Goal: Task Accomplishment & Management: Manage account settings

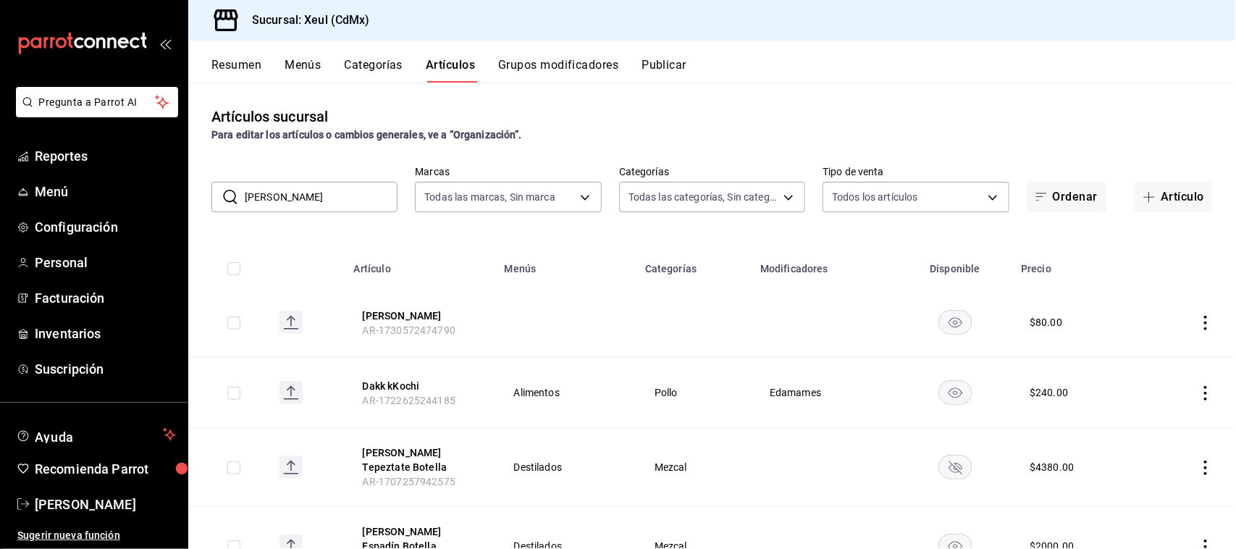
click at [316, 198] on input "[PERSON_NAME]" at bounding box center [321, 196] width 153 height 29
type input "k"
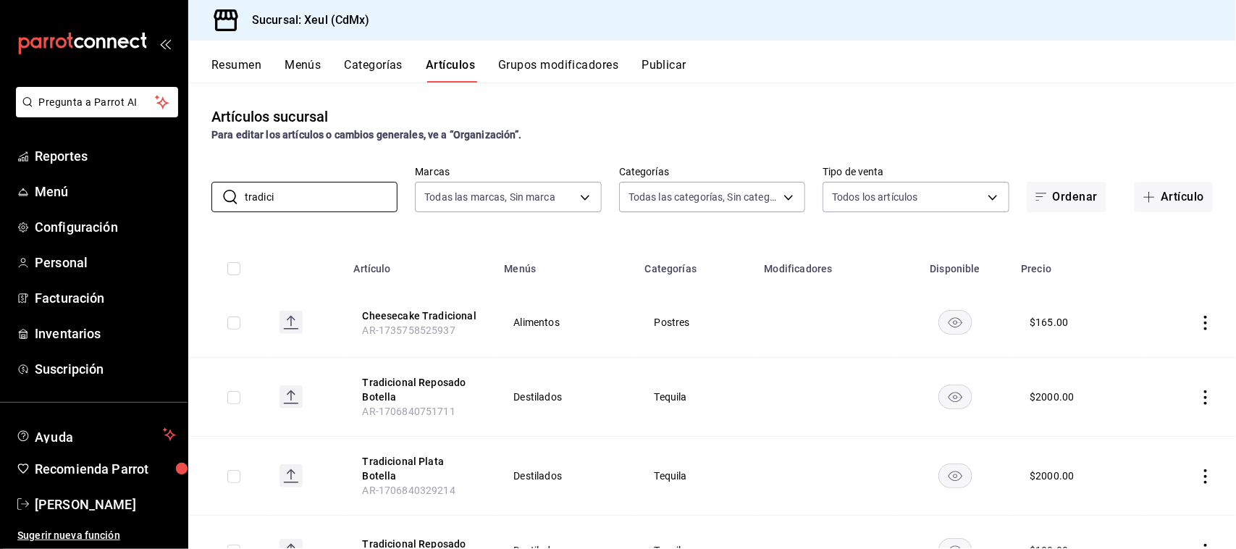
type input "tradici"
click at [1198, 475] on icon "actions" at bounding box center [1205, 476] width 14 height 14
click at [1159, 457] on span "Editar" at bounding box center [1149, 451] width 38 height 15
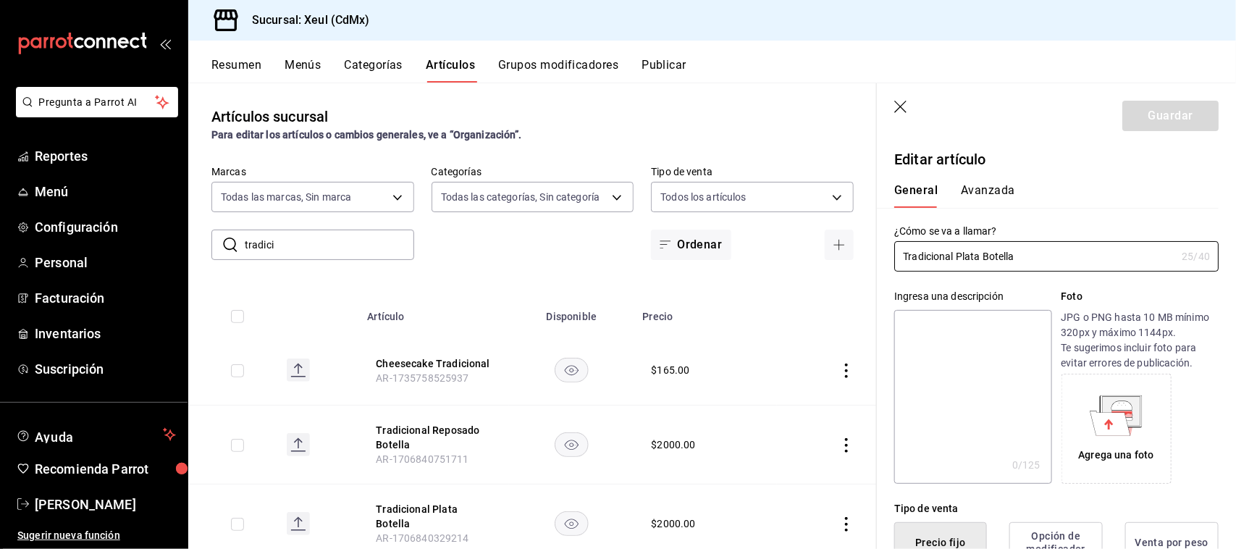
type input "$2000.00"
radio input "false"
radio input "true"
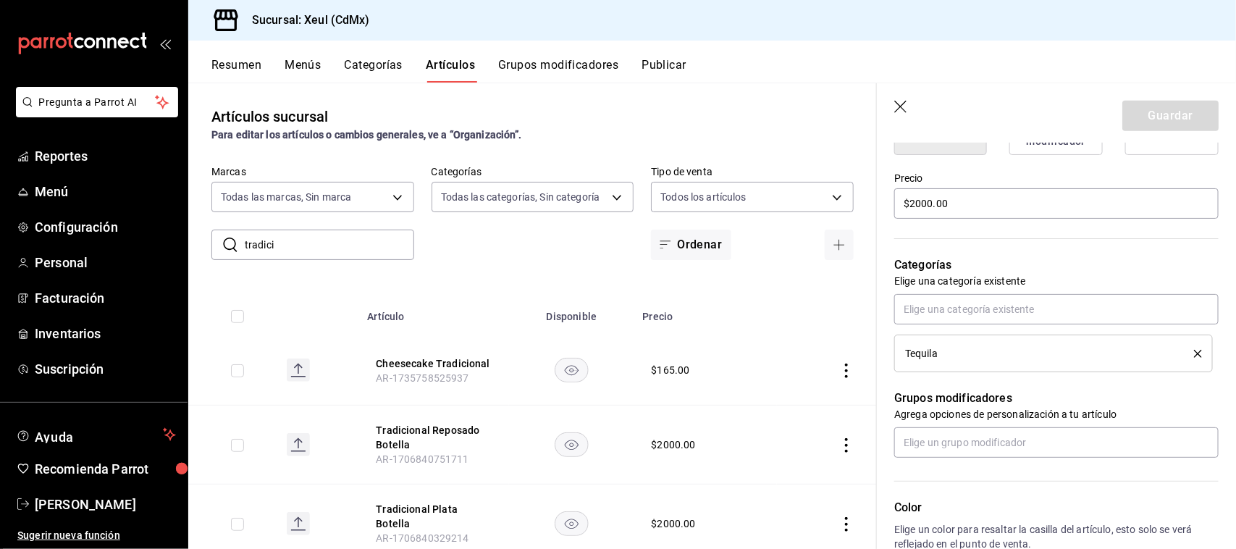
scroll to position [429, 0]
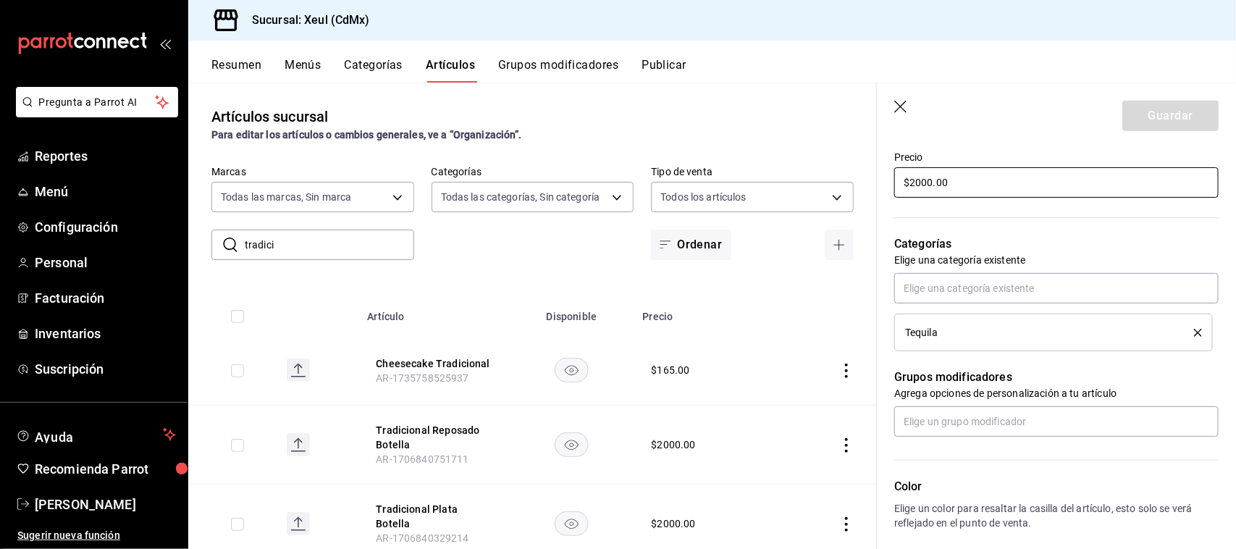
click at [931, 180] on input "$2000.00" at bounding box center [1056, 182] width 324 height 30
type input "$2700.00"
click at [1166, 114] on button "Guardar" at bounding box center [1170, 116] width 96 height 30
